Goal: Task Accomplishment & Management: Complete application form

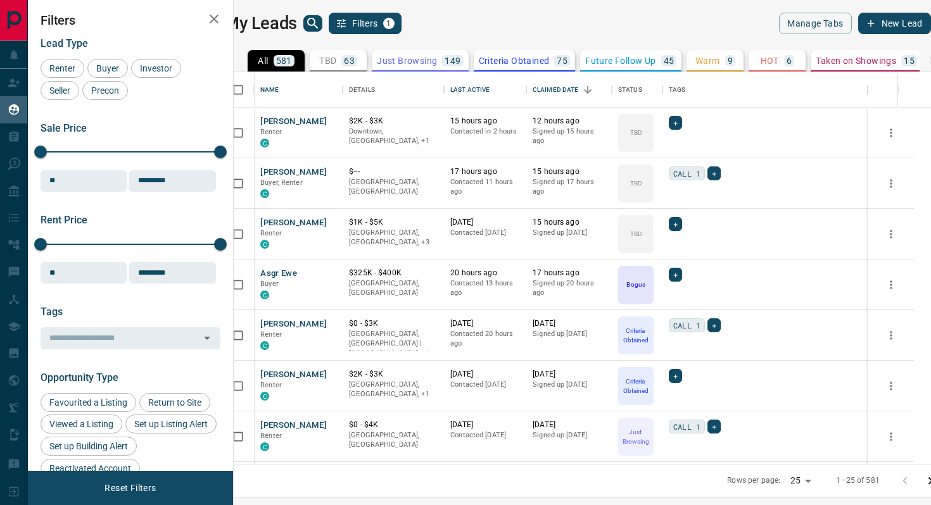
scroll to position [392, 692]
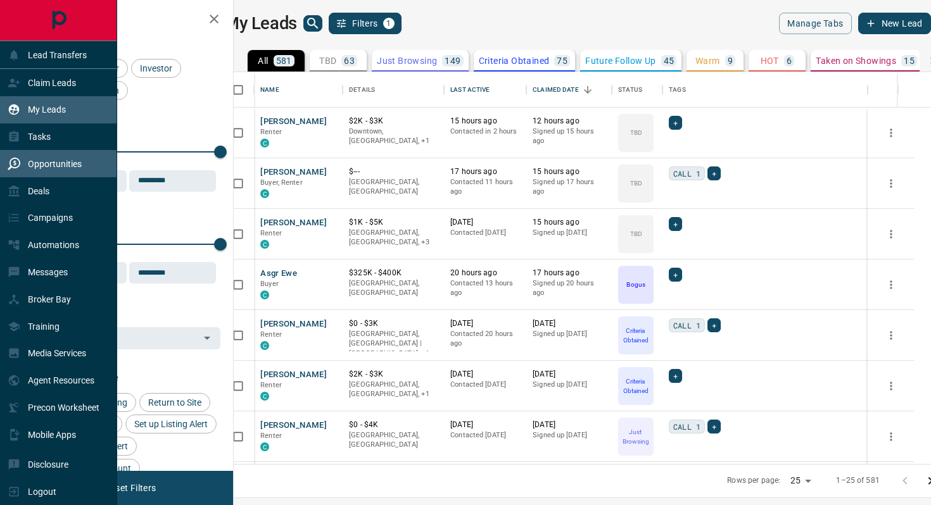
click at [51, 164] on p "Opportunities" at bounding box center [55, 164] width 54 height 10
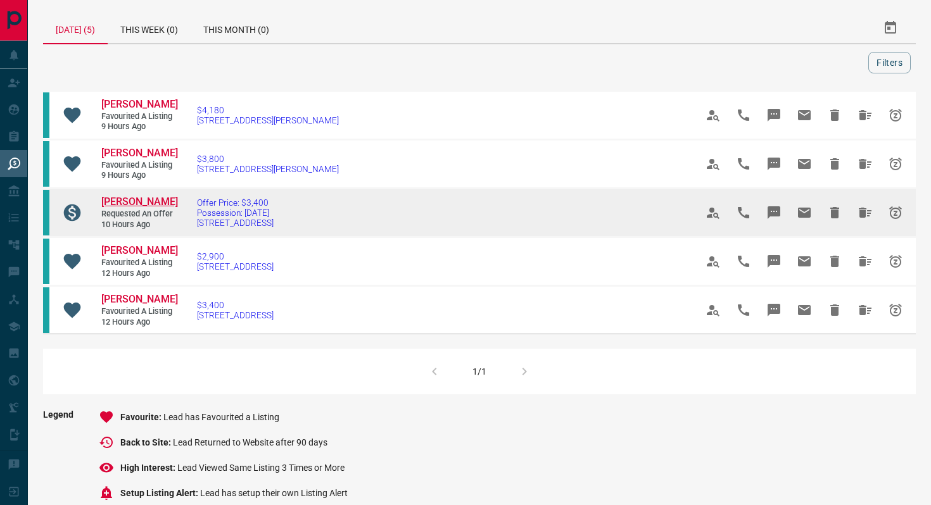
click at [143, 205] on span "[PERSON_NAME]" at bounding box center [139, 202] width 77 height 12
click at [152, 199] on span "[PERSON_NAME]" at bounding box center [139, 202] width 77 height 12
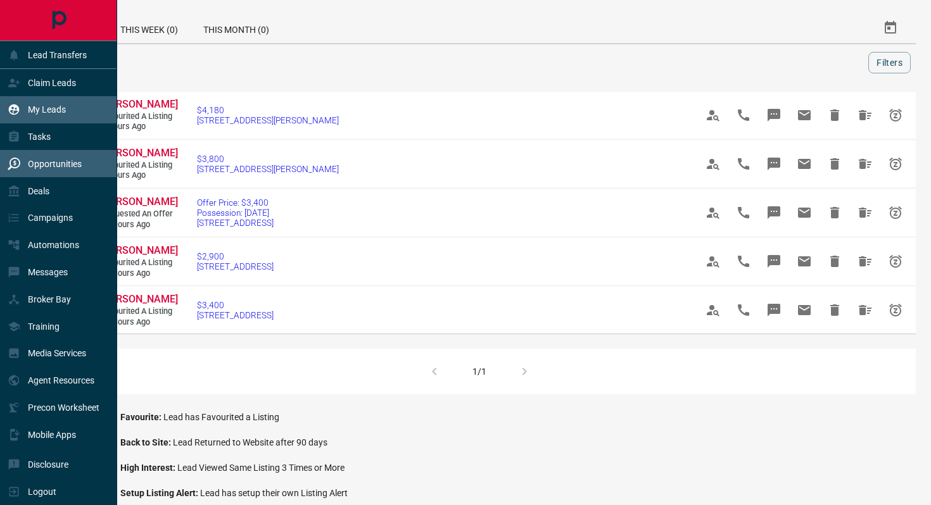
click at [67, 115] on div "My Leads" at bounding box center [58, 109] width 117 height 27
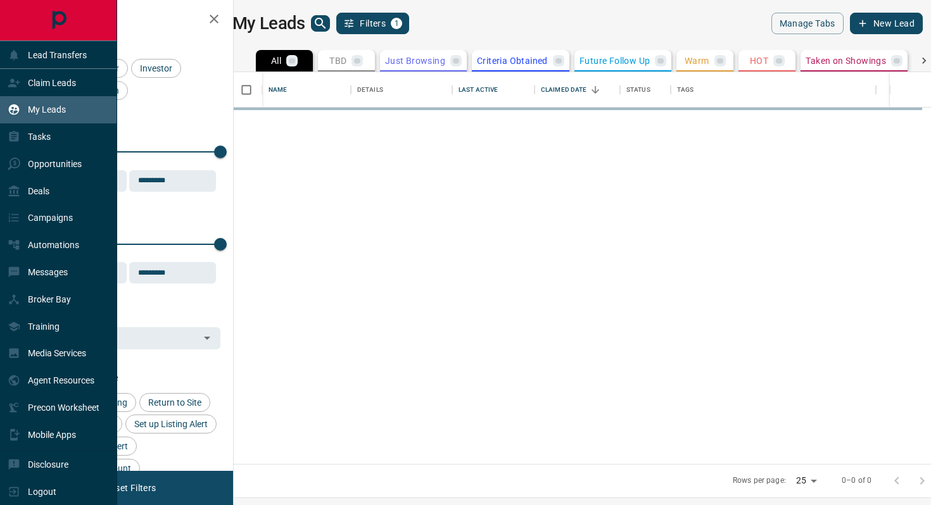
scroll to position [392, 692]
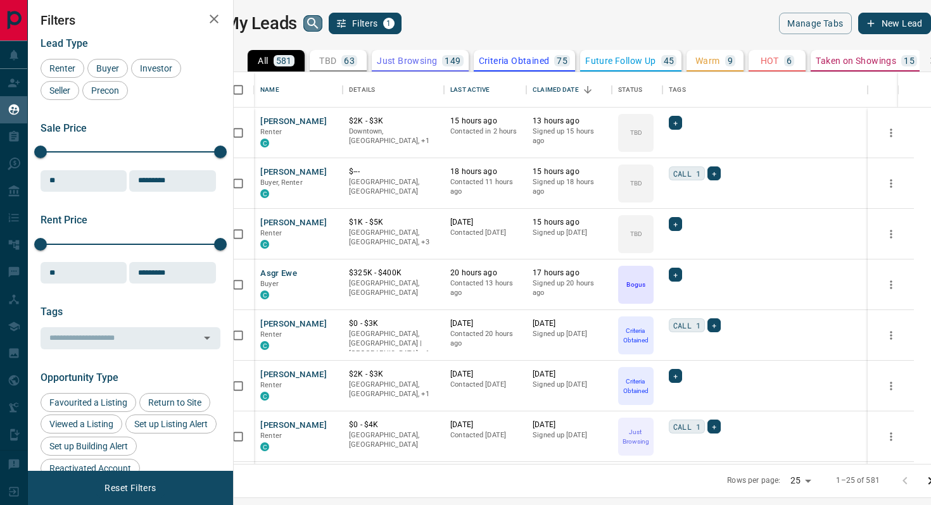
click at [320, 22] on icon "search button" at bounding box center [312, 23] width 15 height 15
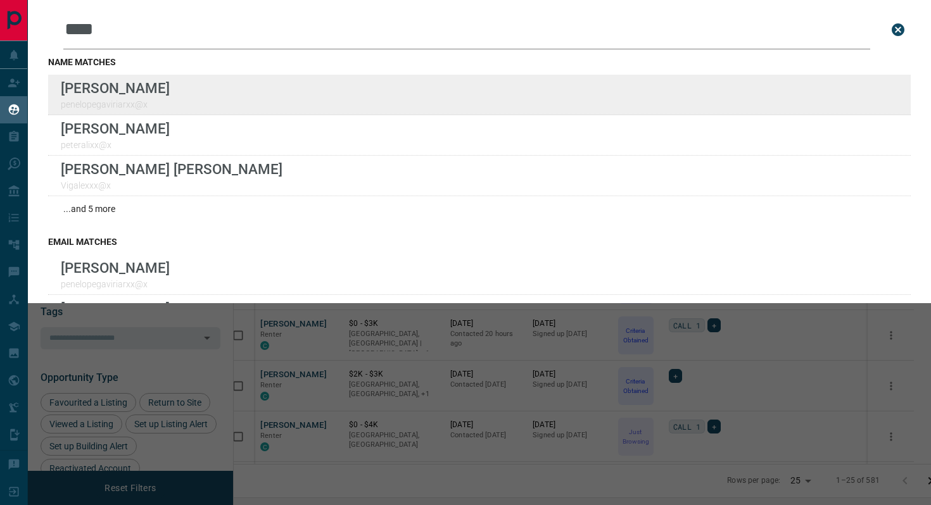
type input "****"
click at [0, 0] on div "Lead Transfers Claim Leads My Leads Tasks Opportunities Deals Campaigns Automat…" at bounding box center [465, 245] width 931 height 490
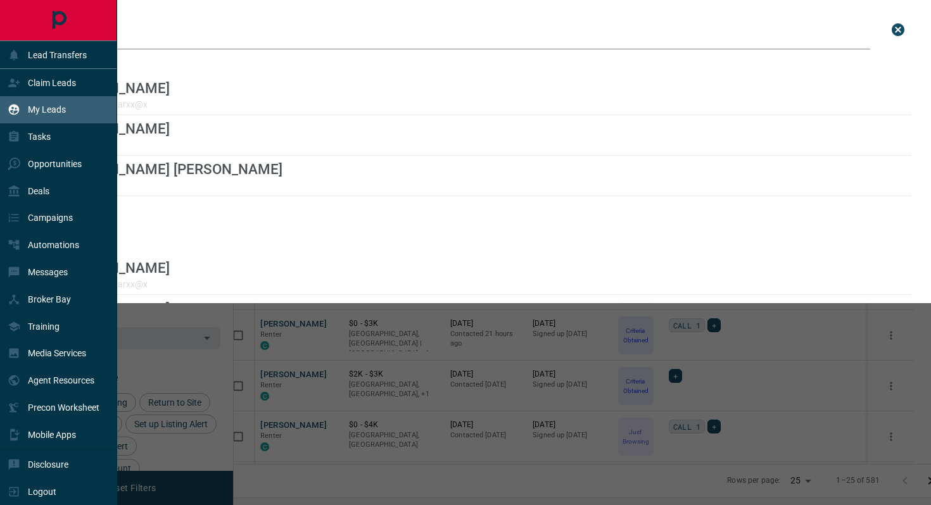
click at [68, 117] on div "My Leads" at bounding box center [58, 109] width 117 height 27
click at [67, 108] on div "My Leads" at bounding box center [58, 109] width 117 height 27
click at [58, 86] on p "Claim Leads" at bounding box center [52, 83] width 48 height 10
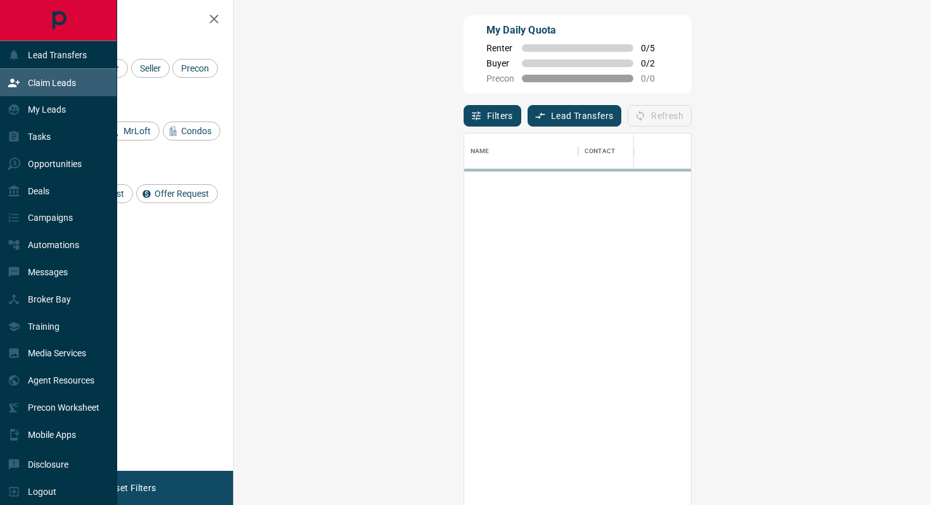
scroll to position [384, 670]
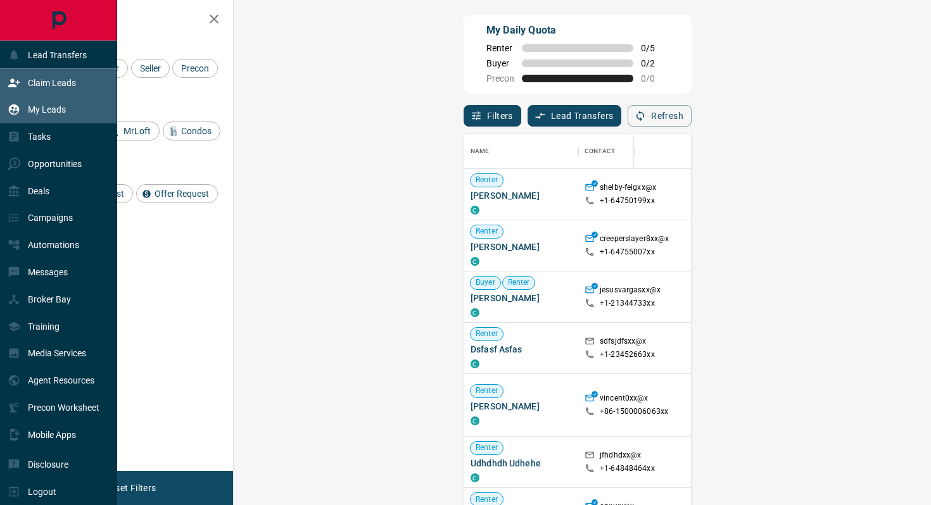
click at [48, 116] on div "My Leads" at bounding box center [37, 109] width 58 height 21
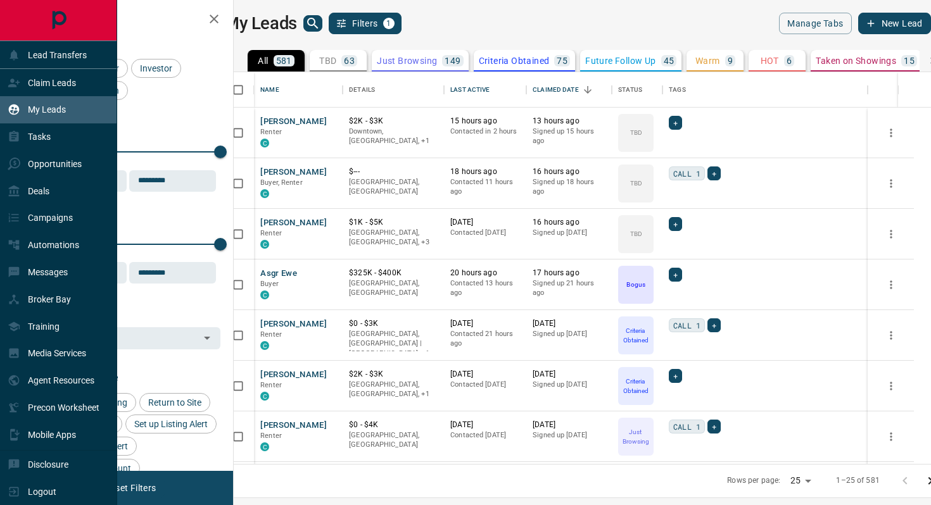
scroll to position [392, 692]
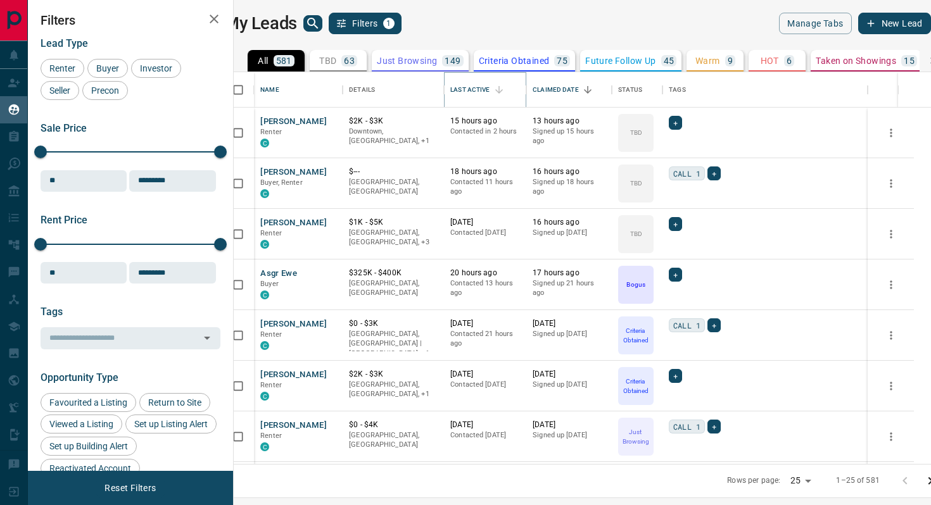
click at [505, 93] on icon "Sort" at bounding box center [498, 89] width 11 height 11
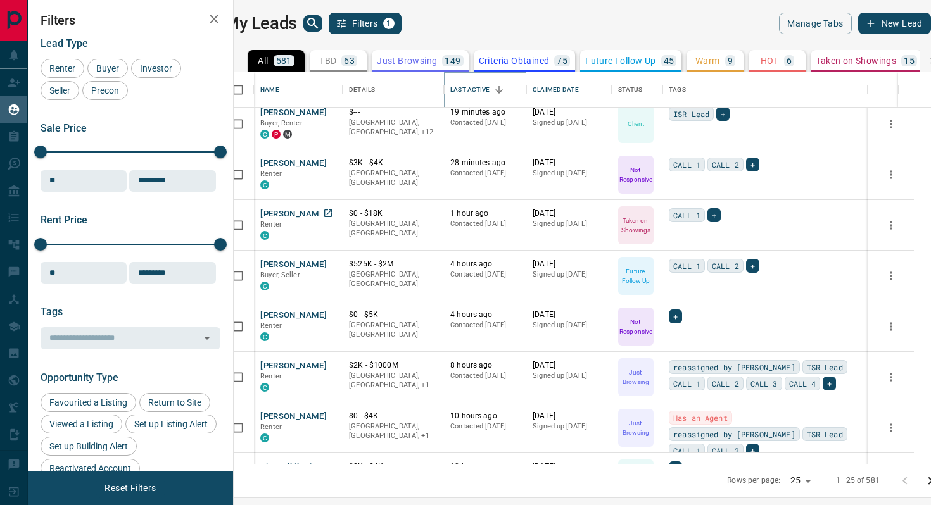
scroll to position [0, 0]
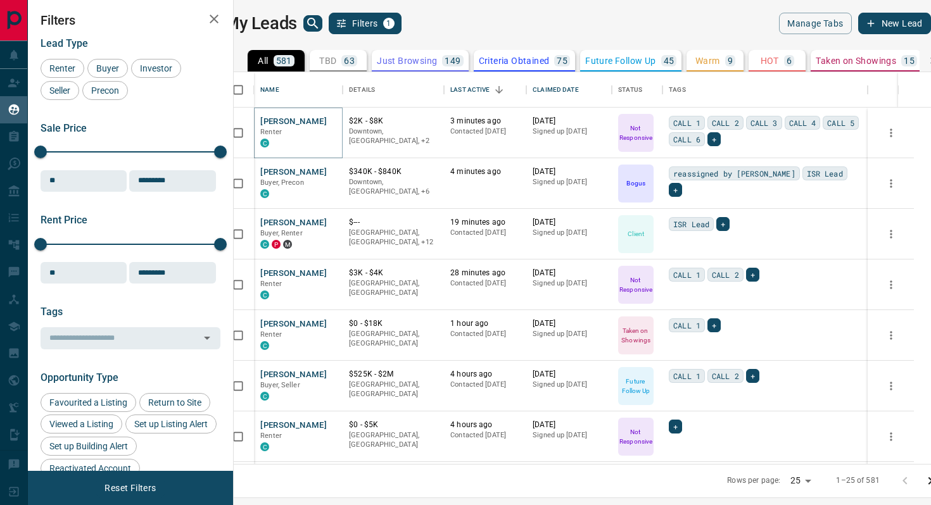
click at [295, 116] on button "[PERSON_NAME]" at bounding box center [293, 122] width 67 height 12
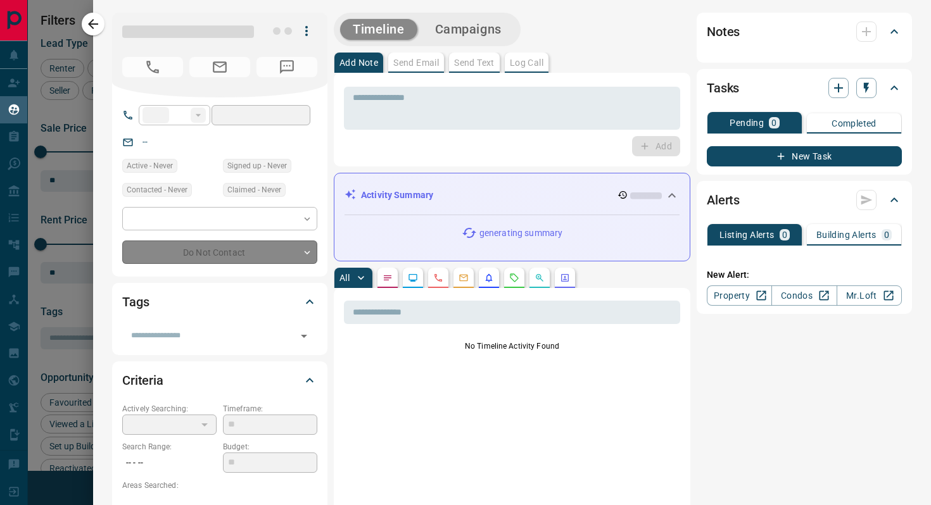
type input "**"
type input "**********"
type input "*"
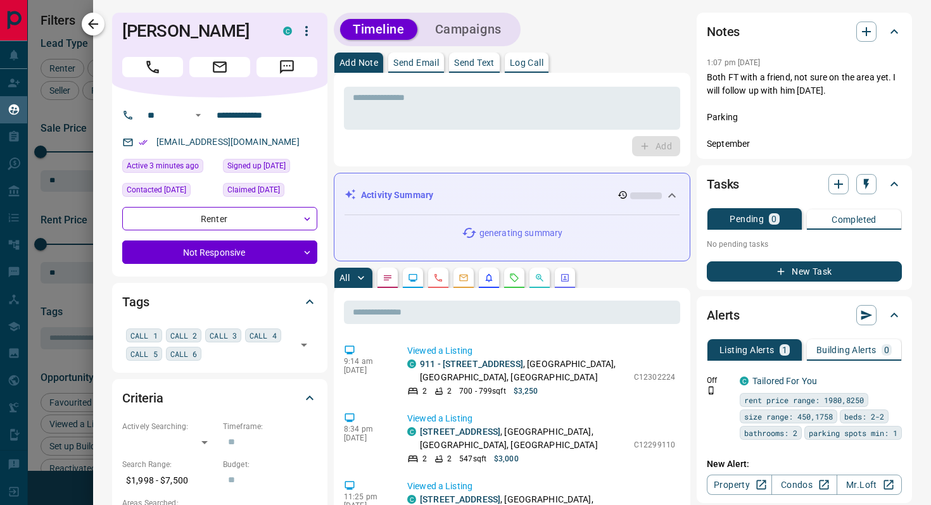
click at [96, 23] on icon "button" at bounding box center [93, 23] width 15 height 15
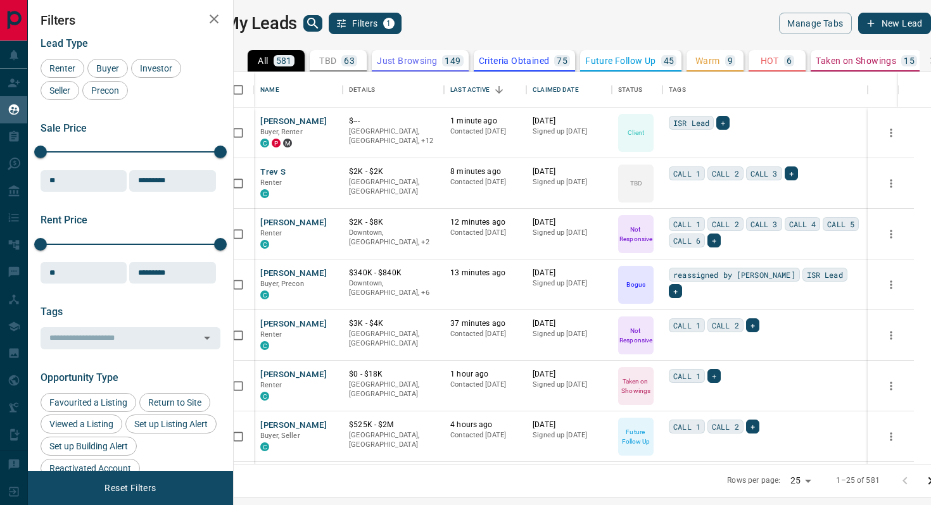
click at [320, 27] on icon "search button" at bounding box center [312, 23] width 15 height 15
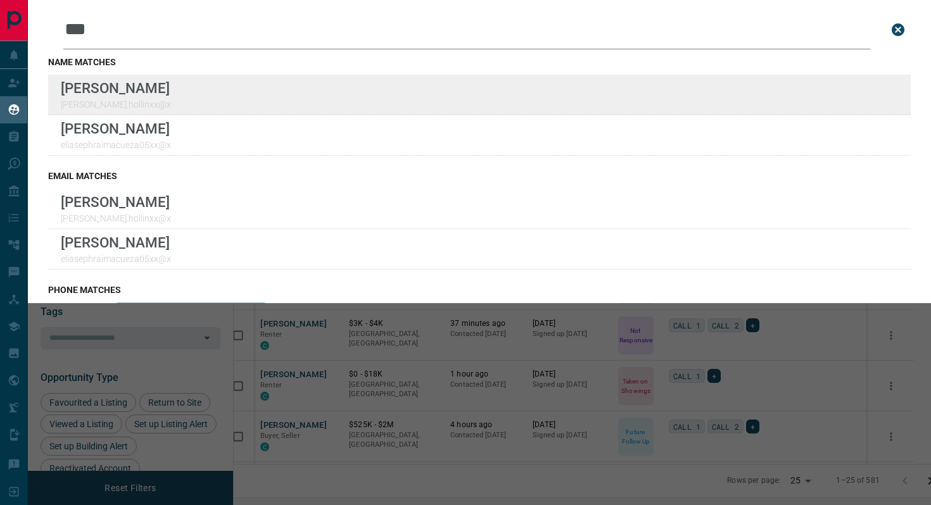
type input "***"
click at [0, 0] on div "Lead Transfers Claim Leads My Leads Tasks Opportunities Deals Campaigns Automat…" at bounding box center [465, 245] width 931 height 490
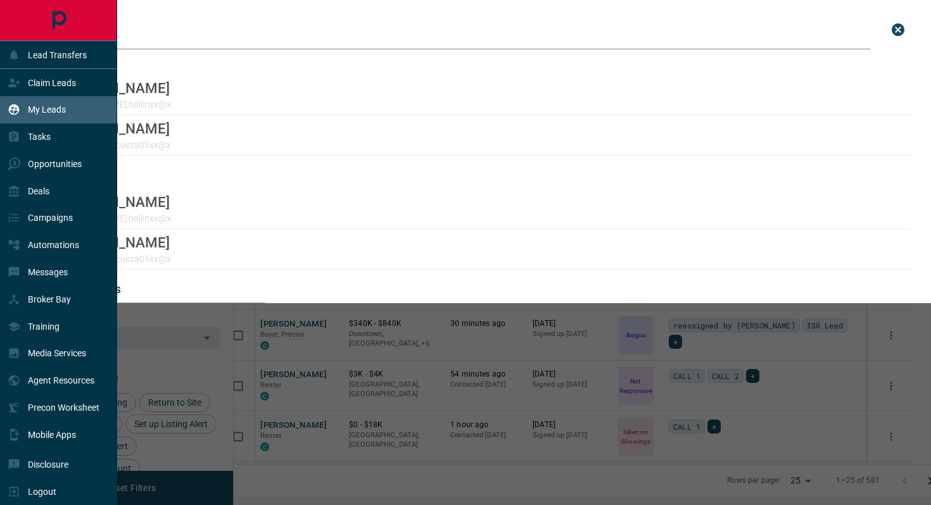
click at [72, 113] on div "My Leads" at bounding box center [58, 109] width 117 height 27
click at [76, 85] on p "Claim Leads" at bounding box center [52, 83] width 48 height 10
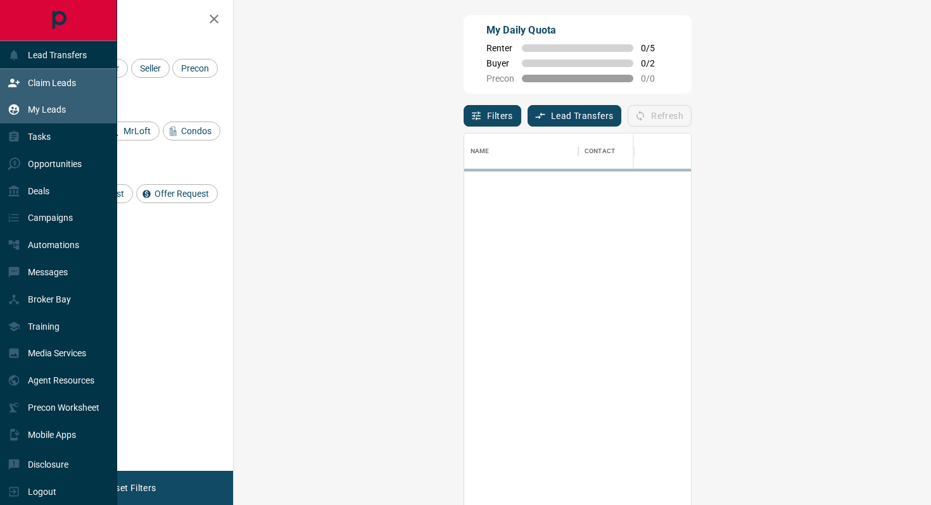
scroll to position [384, 670]
click at [68, 106] on div "My Leads" at bounding box center [58, 109] width 117 height 27
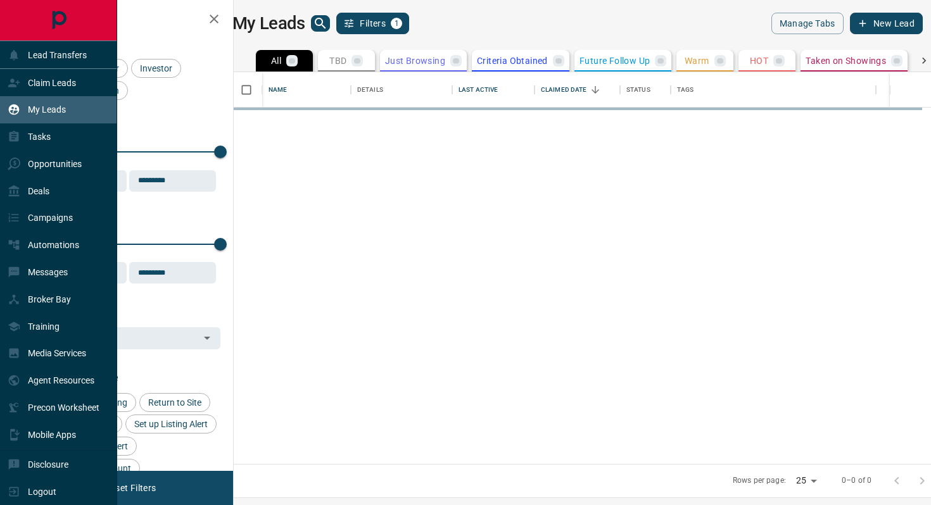
scroll to position [392, 692]
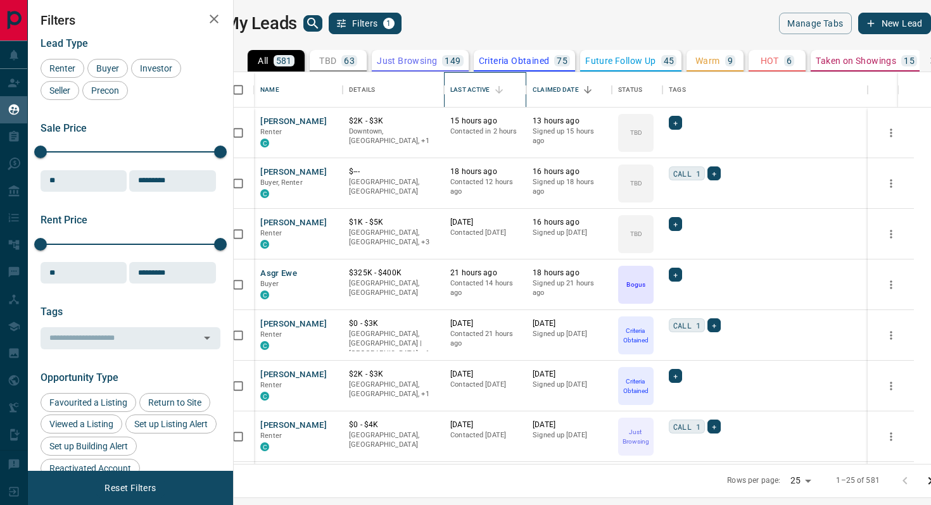
click at [490, 90] on div "Last Active" at bounding box center [469, 89] width 39 height 35
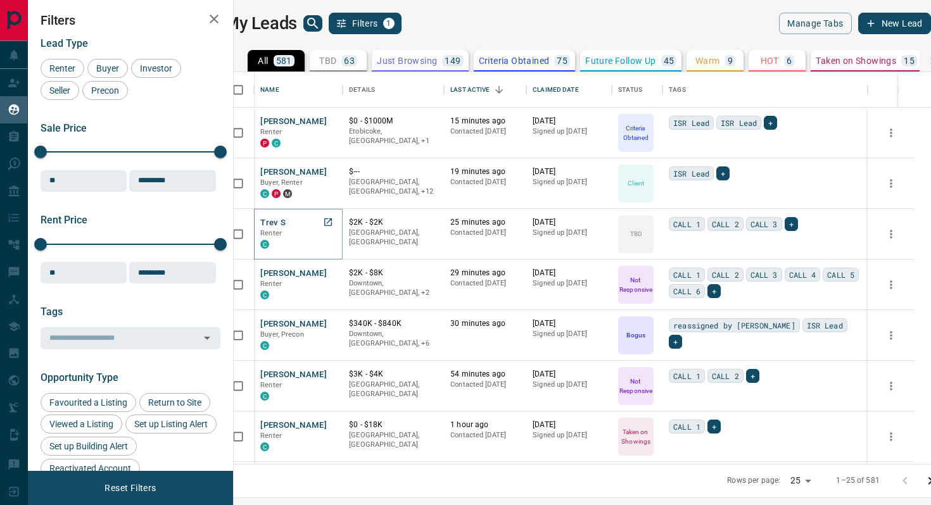
click at [286, 220] on button "Trev S" at bounding box center [272, 223] width 25 height 12
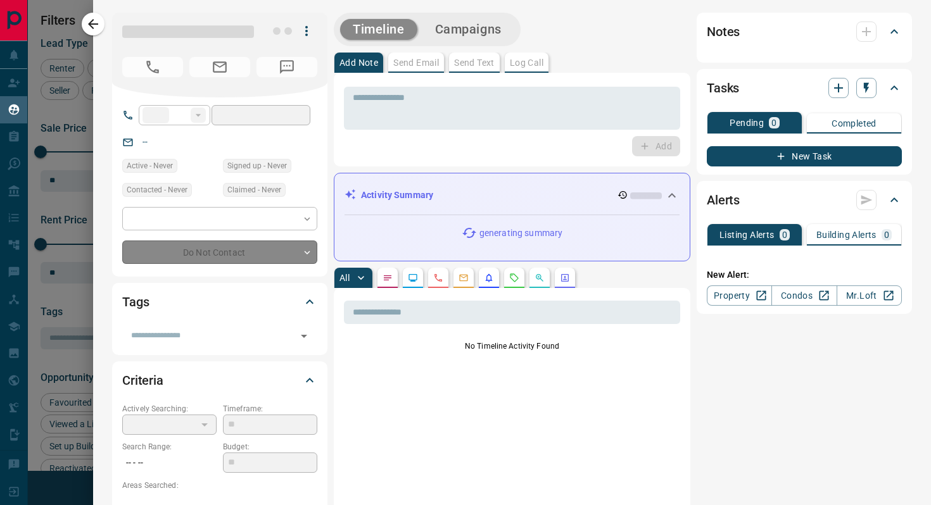
type input "**"
type input "**********"
type input "**"
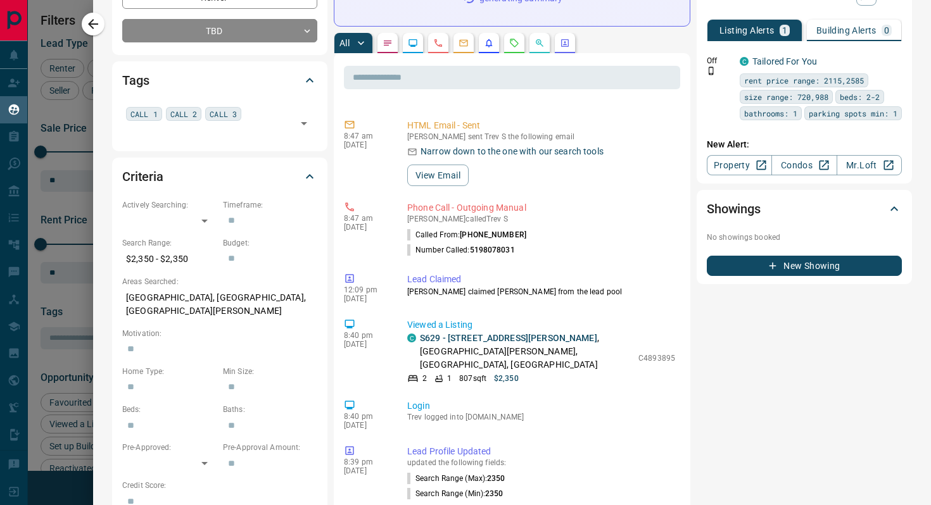
scroll to position [0, 0]
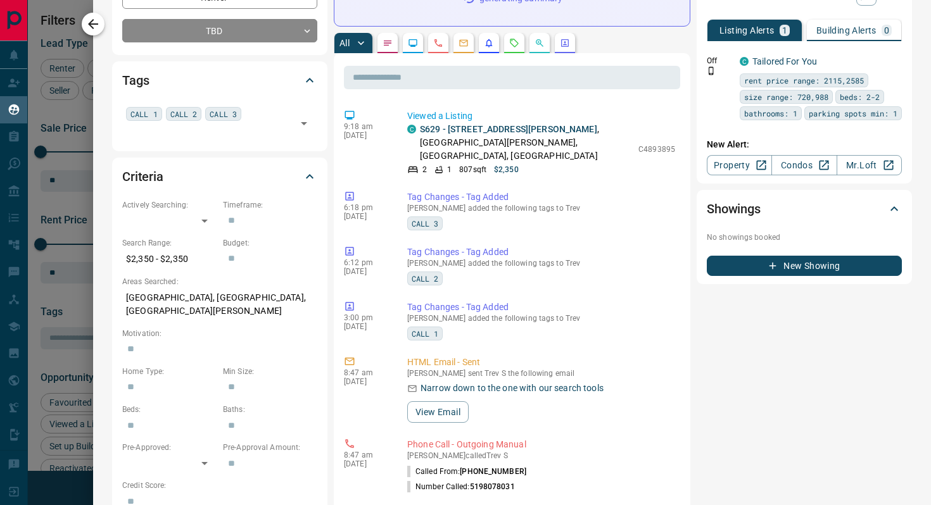
click at [93, 23] on icon "button" at bounding box center [93, 24] width 10 height 10
